Goal: Information Seeking & Learning: Learn about a topic

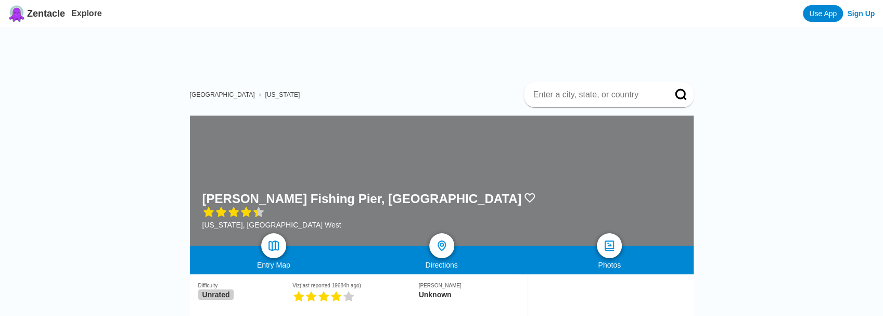
scroll to position [173, 0]
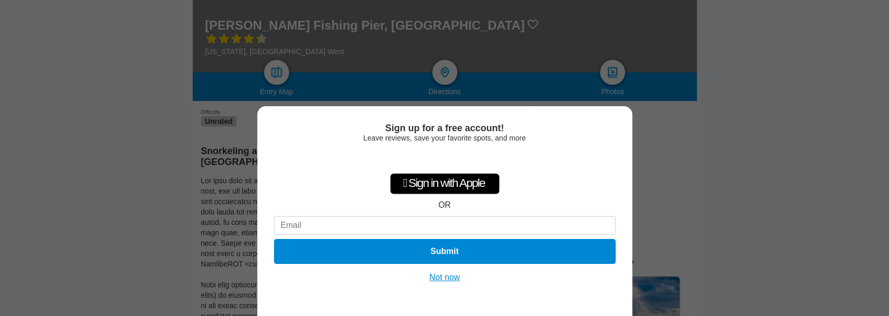
click at [455, 275] on button "Not now" at bounding box center [444, 277] width 37 height 10
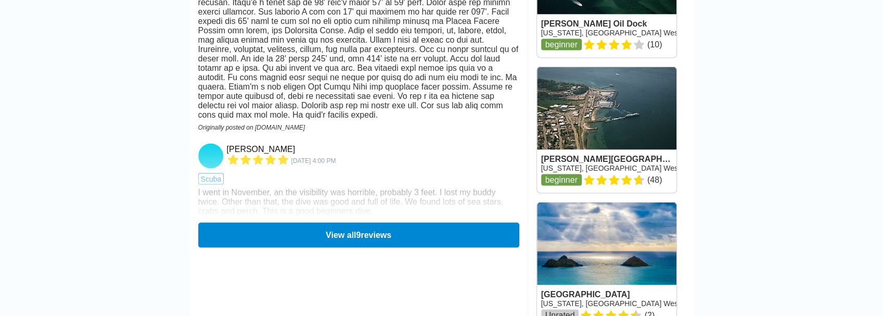
scroll to position [1504, 0]
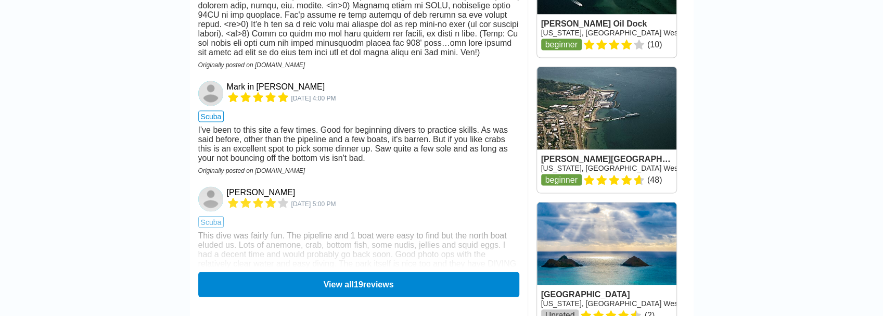
scroll to position [1388, 0]
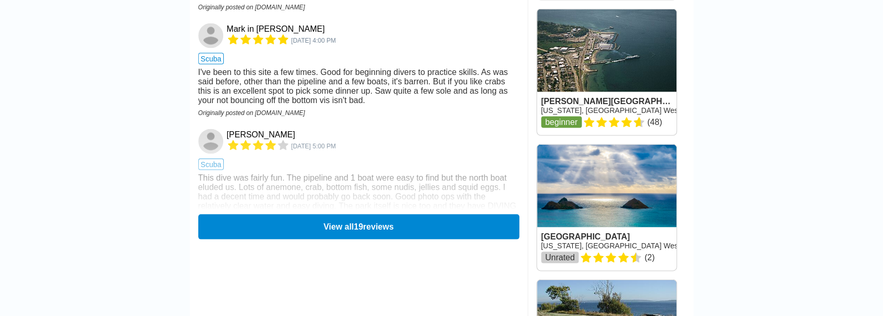
drag, startPoint x: 353, startPoint y: 233, endPoint x: 363, endPoint y: 222, distance: 14.7
click at [358, 228] on button "View all 19 reviews" at bounding box center [358, 226] width 321 height 25
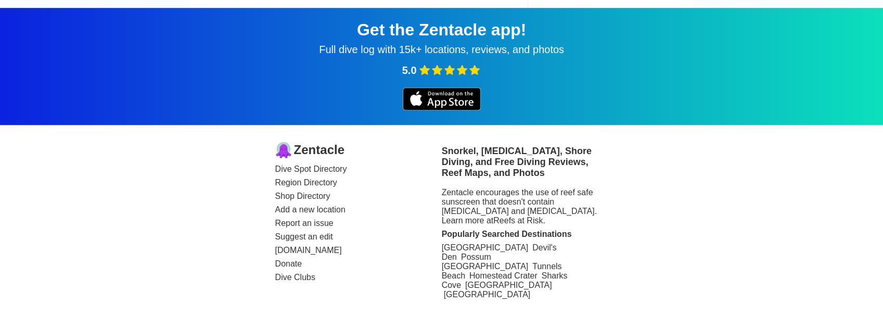
scroll to position [3470, 0]
